Goal: Check status: Check status

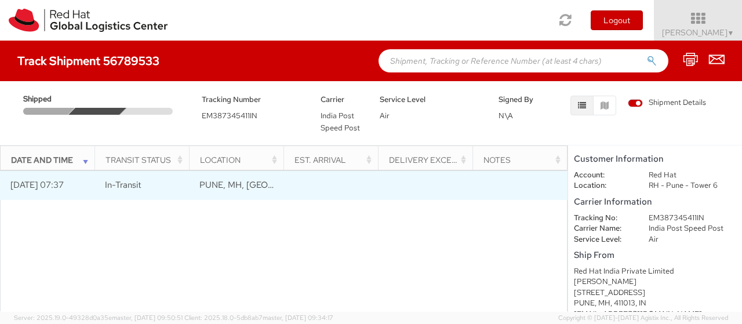
click at [118, 191] on td "In-Transit" at bounding box center [141, 185] width 94 height 29
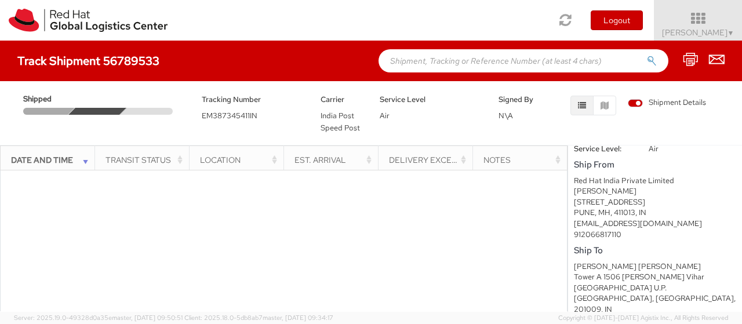
scroll to position [201, 0]
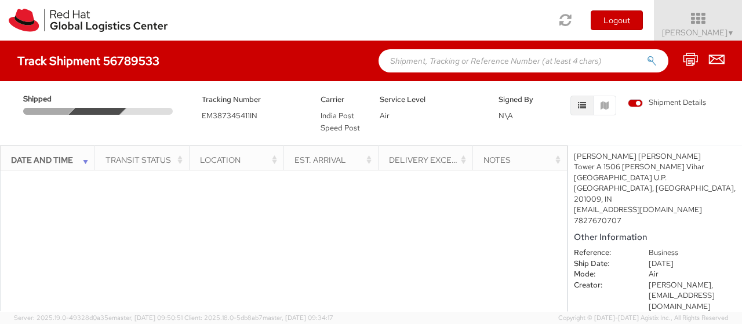
click at [230, 115] on span "EM387345411IN" at bounding box center [230, 116] width 56 height 10
click at [631, 103] on span "Shipment Details" at bounding box center [667, 102] width 78 height 11
click at [0, 0] on input "Shipment Details" at bounding box center [0, 0] width 0 height 0
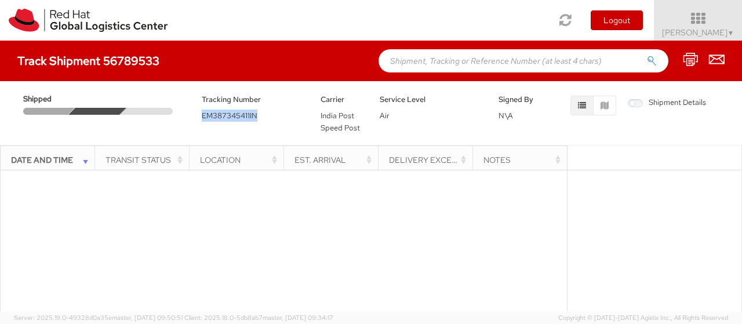
click at [636, 103] on span "Shipment Details" at bounding box center [667, 102] width 78 height 11
click at [0, 0] on input "Shipment Details" at bounding box center [0, 0] width 0 height 0
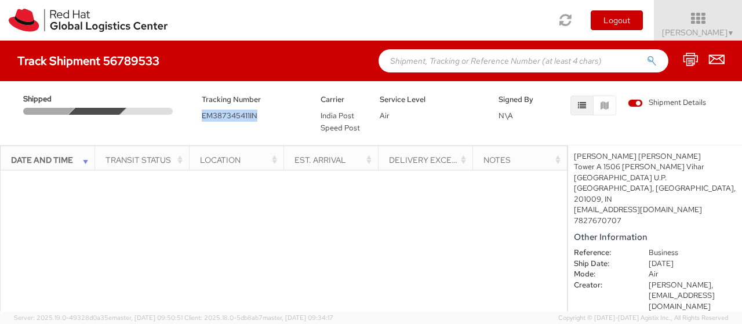
click at [227, 118] on span "EM387345411IN" at bounding box center [230, 116] width 56 height 10
